Goal: Use online tool/utility: Utilize a website feature to perform a specific function

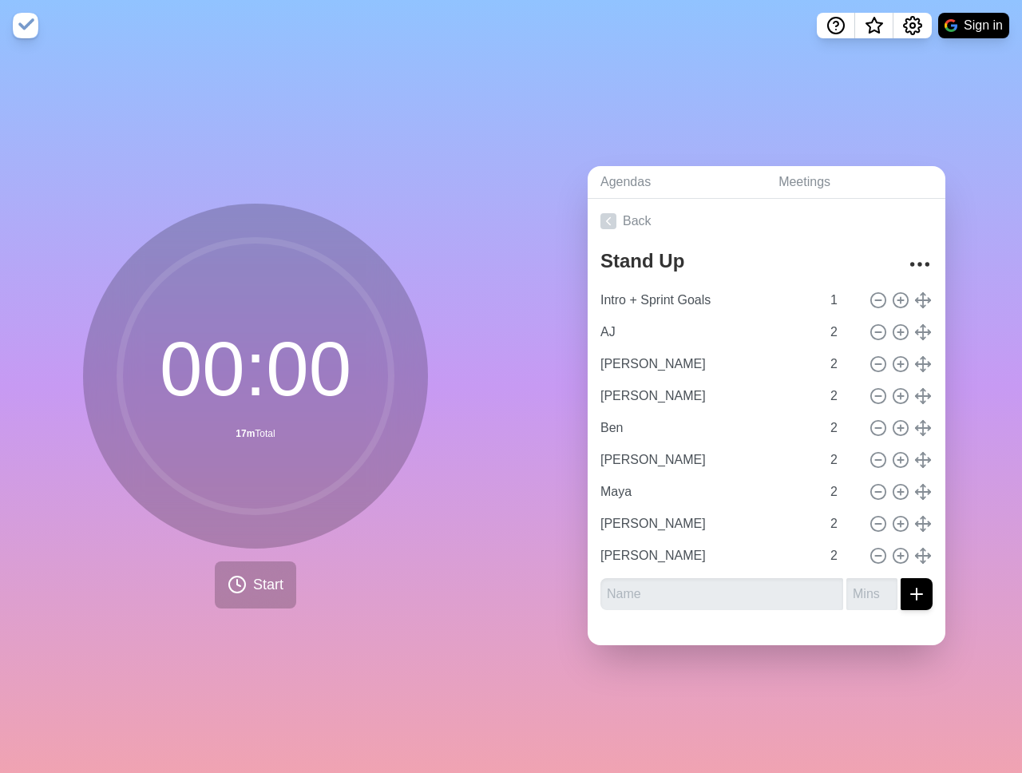
click at [257, 94] on div "00 : 00 17m Total Start" at bounding box center [255, 412] width 511 height 722
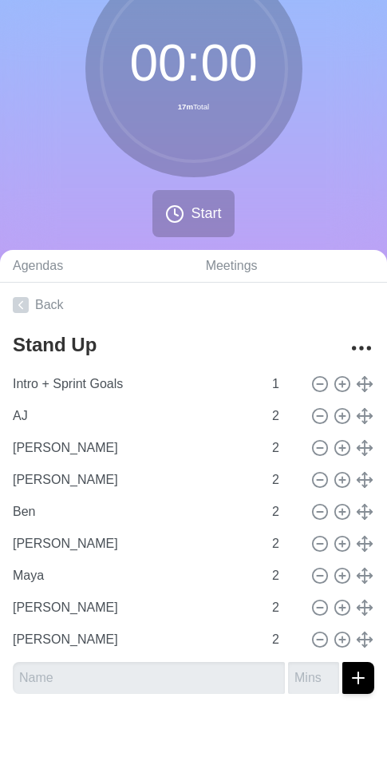
scroll to position [100, 0]
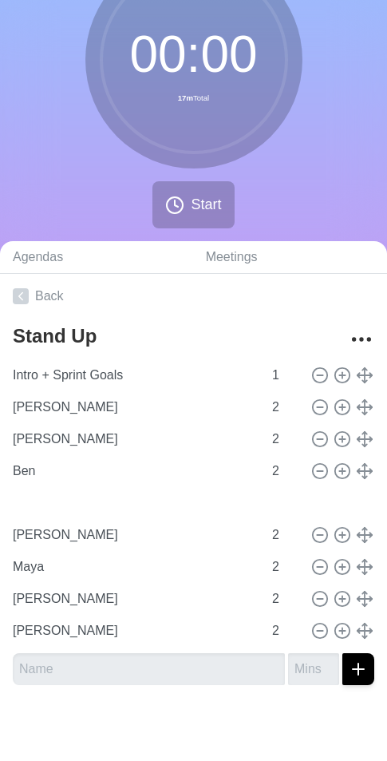
type input "[PERSON_NAME]"
type input "Ben"
type input "AJ"
type input "[PERSON_NAME]"
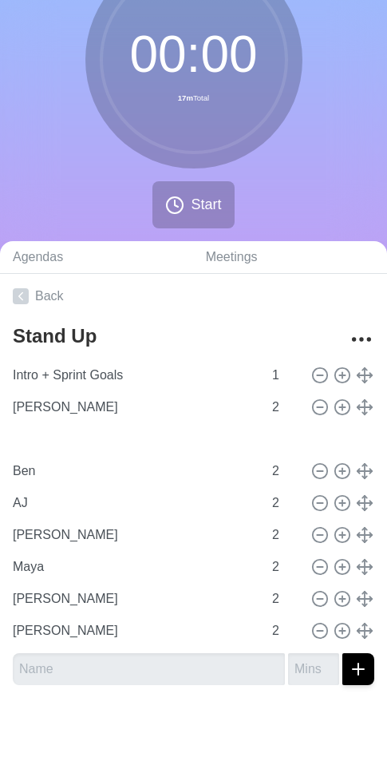
type input "[PERSON_NAME]"
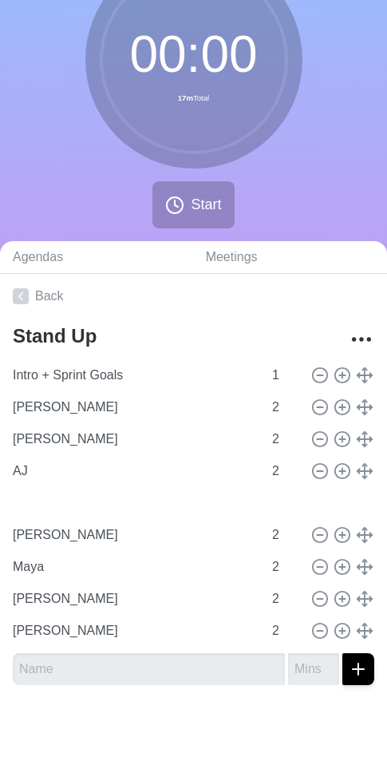
type input "Ben"
type input "AJ"
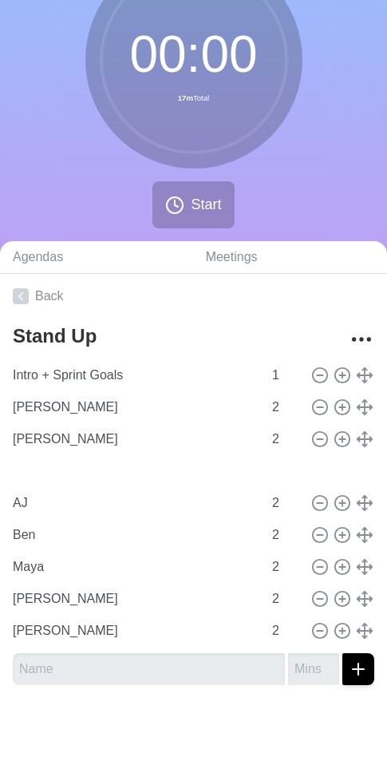
type input "[PERSON_NAME]"
type input "AJ"
type input "Ben"
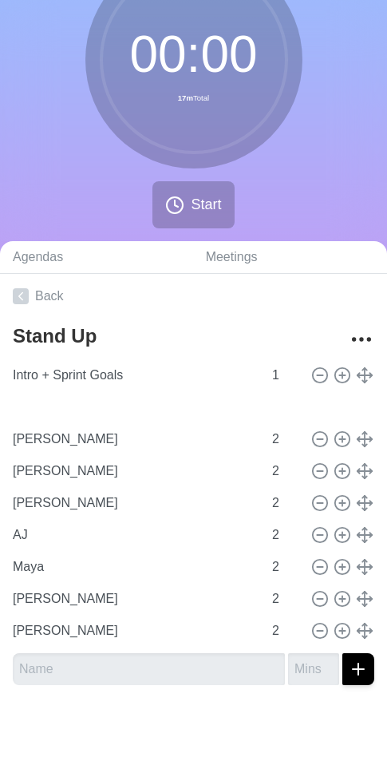
type input "Ben"
type input "[PERSON_NAME]"
type input "AJ"
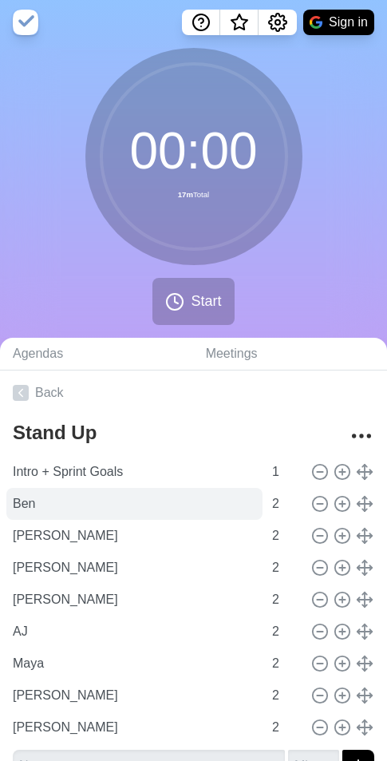
scroll to position [0, 0]
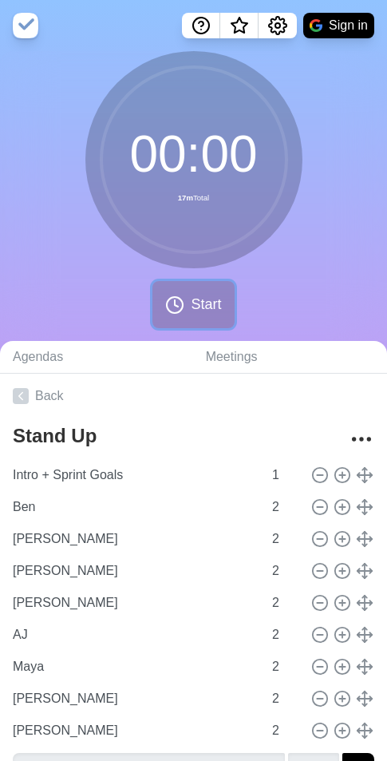
click at [180, 311] on circle at bounding box center [175, 305] width 16 height 16
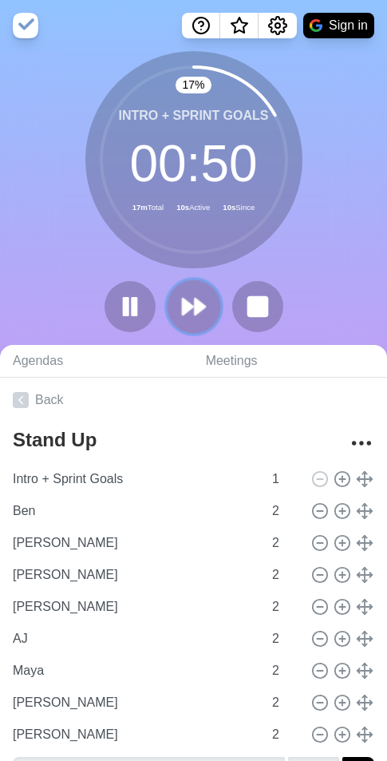
click at [192, 305] on polygon at bounding box center [188, 307] width 10 height 16
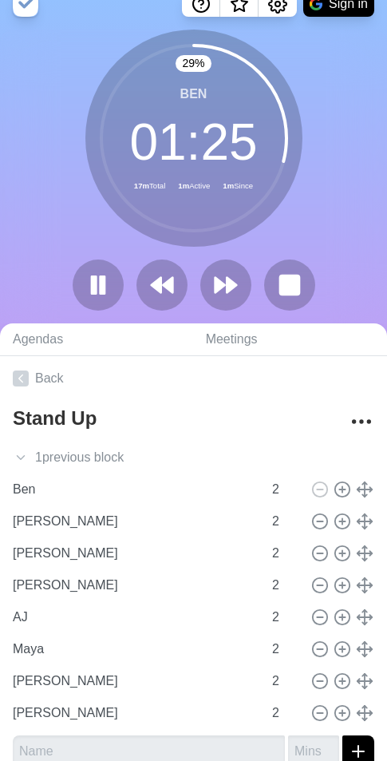
scroll to position [22, 0]
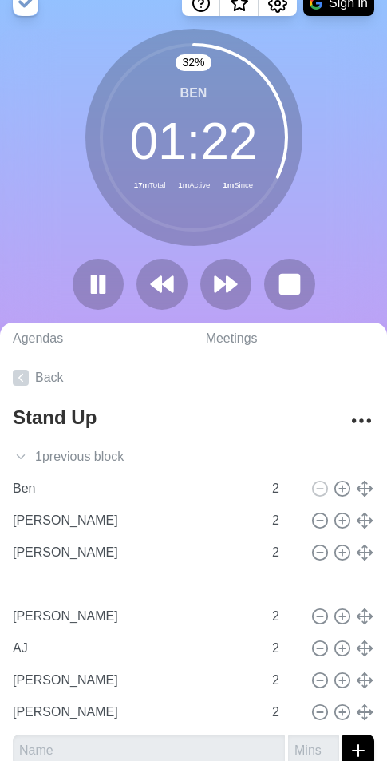
type input "Maya"
type input "[PERSON_NAME]"
type input "AJ"
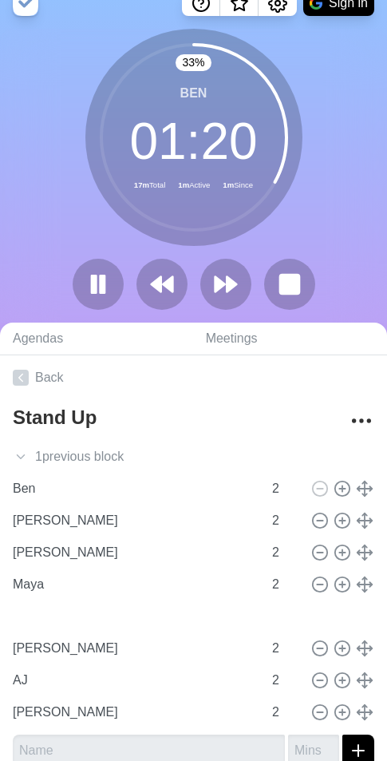
type input "[PERSON_NAME]"
type input "AJ"
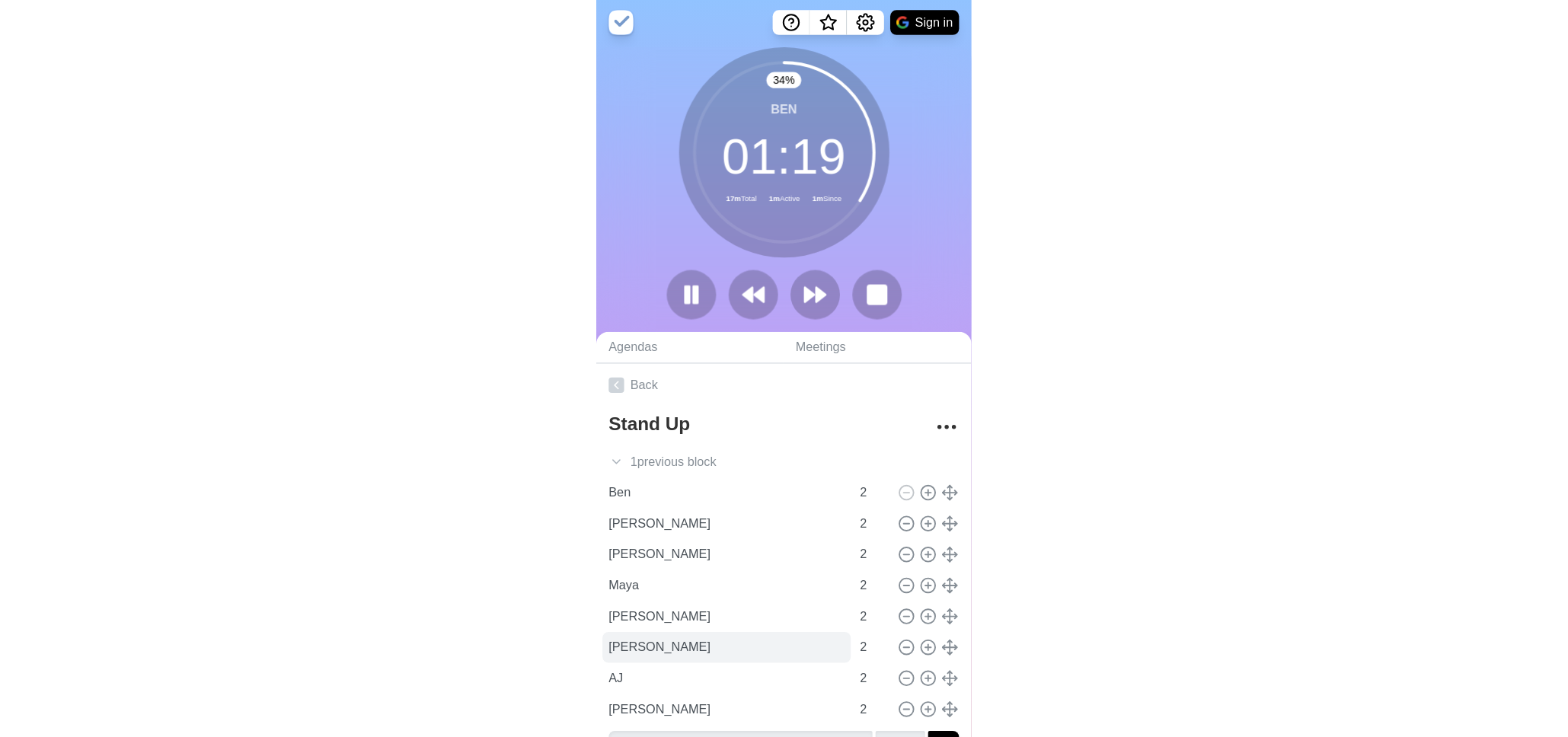
scroll to position [0, 0]
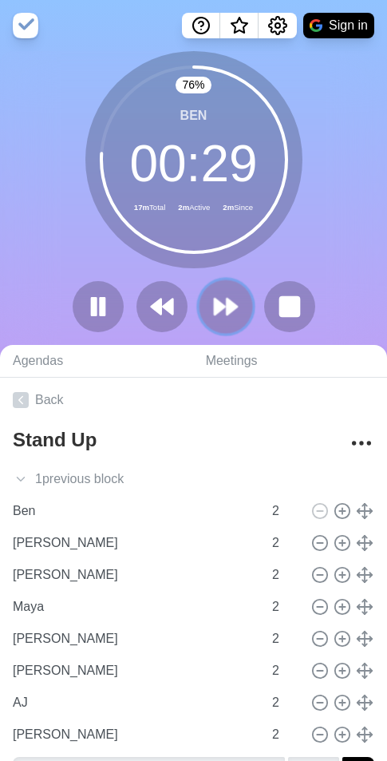
click at [233, 304] on polygon at bounding box center [232, 307] width 10 height 16
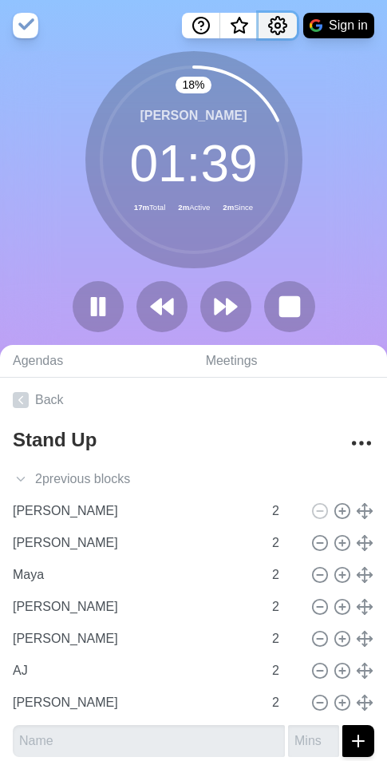
click at [276, 23] on circle "Settings" at bounding box center [278, 25] width 5 height 5
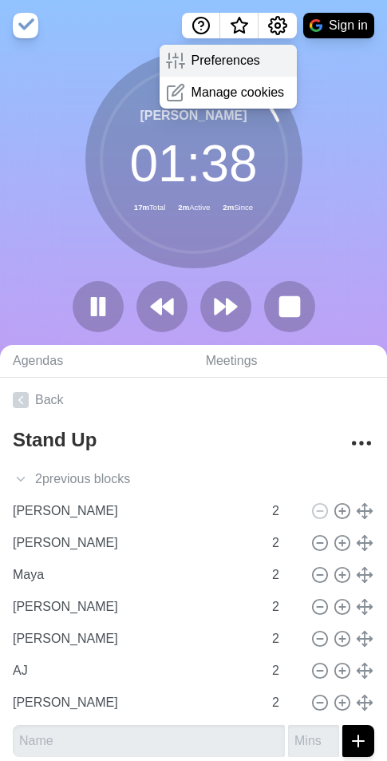
click at [260, 58] on div "Preferences" at bounding box center [229, 61] width 138 height 32
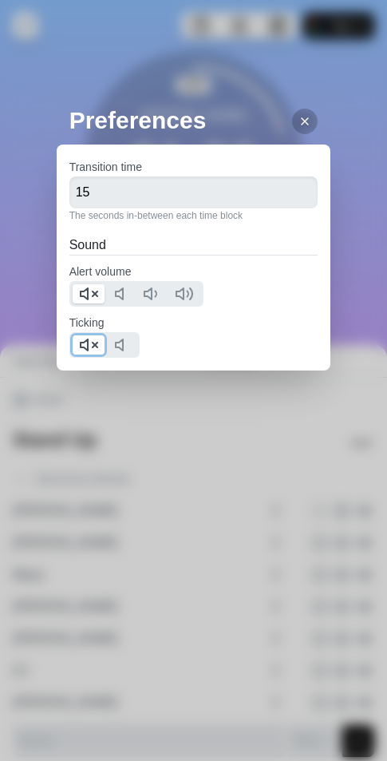
click at [91, 348] on icon at bounding box center [88, 344] width 19 height 19
click at [89, 305] on div at bounding box center [136, 294] width 134 height 26
click at [89, 302] on icon at bounding box center [88, 293] width 19 height 19
click at [299, 125] on div at bounding box center [305, 122] width 26 height 26
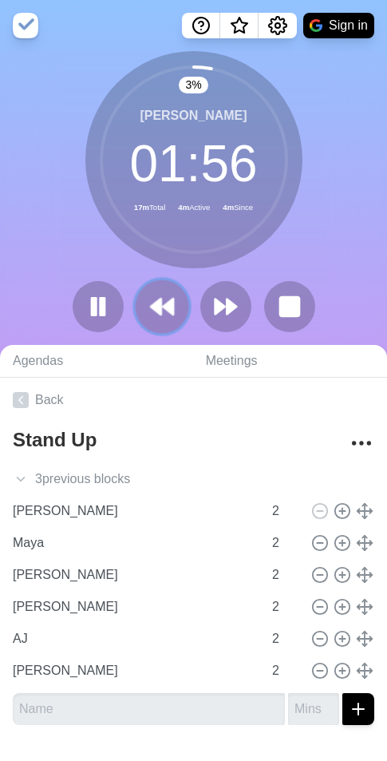
click at [153, 295] on icon at bounding box center [162, 306] width 27 height 27
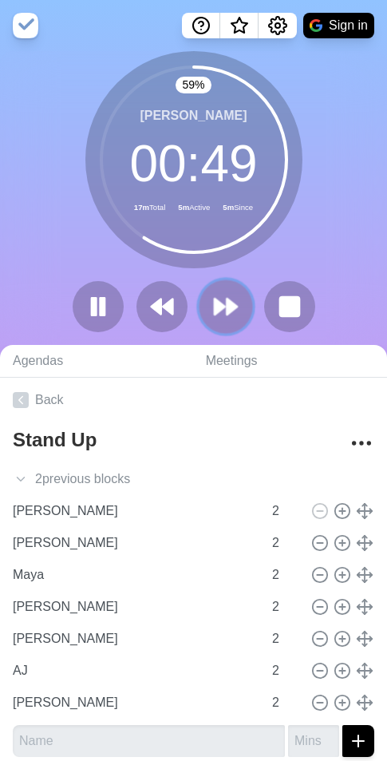
click at [220, 310] on polygon at bounding box center [220, 307] width 10 height 16
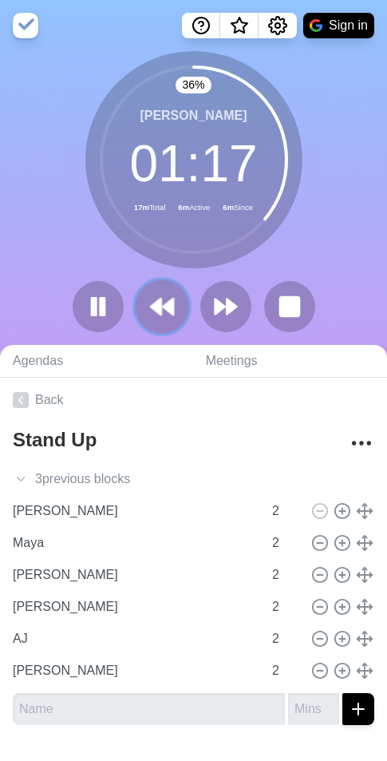
click at [165, 315] on icon at bounding box center [162, 306] width 27 height 27
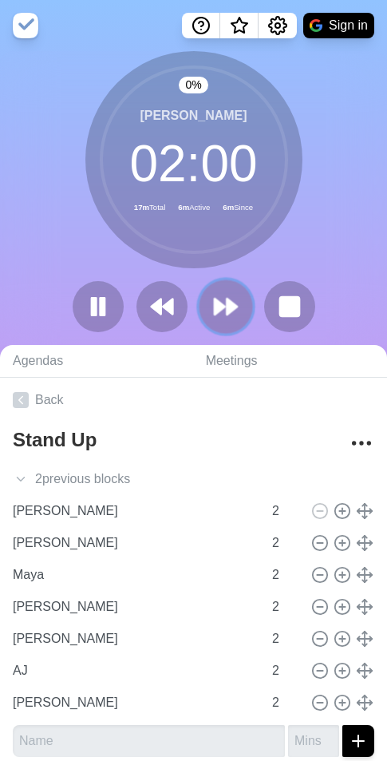
click at [228, 313] on polygon at bounding box center [232, 307] width 10 height 16
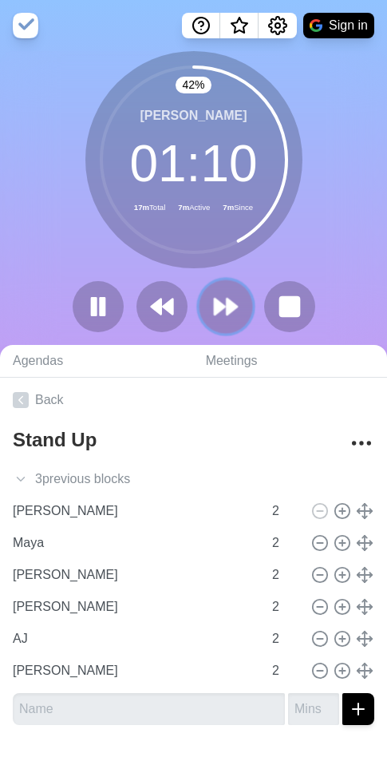
click at [221, 294] on icon at bounding box center [225, 306] width 27 height 27
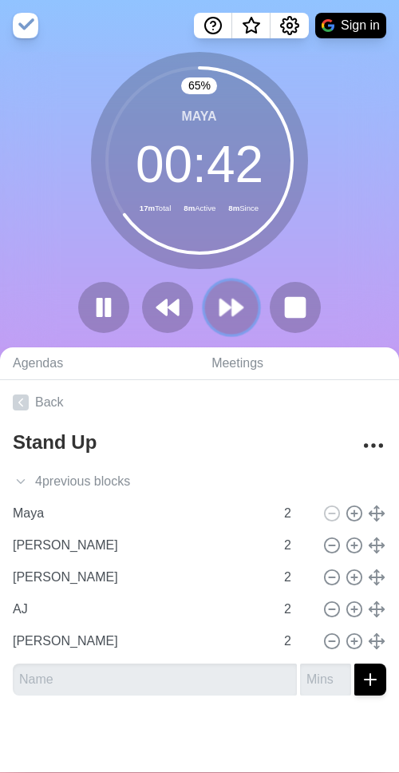
click at [234, 319] on icon at bounding box center [231, 307] width 27 height 27
